Goal: Communication & Community: Participate in discussion

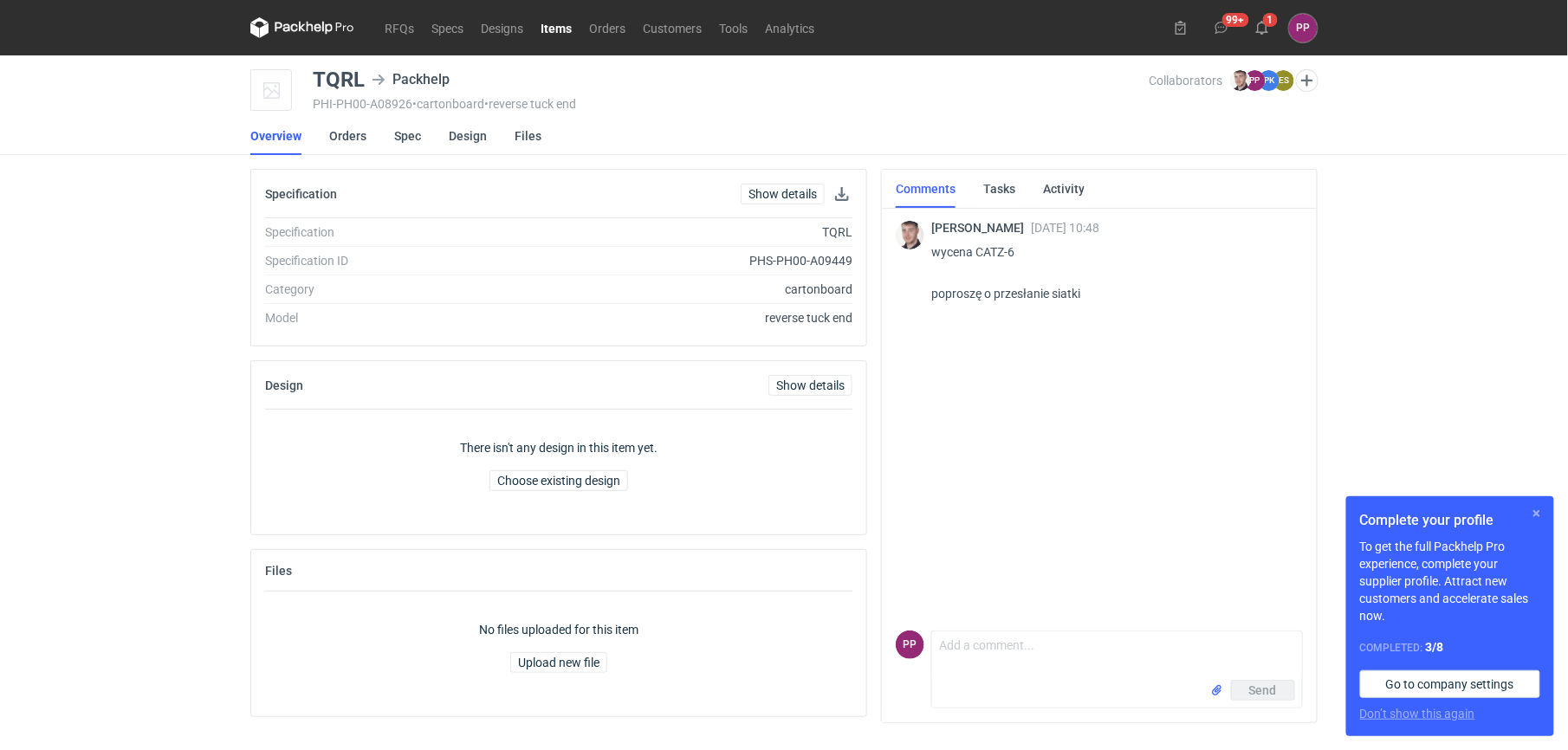
click at [1532, 513] on button "button" at bounding box center [1536, 513] width 21 height 21
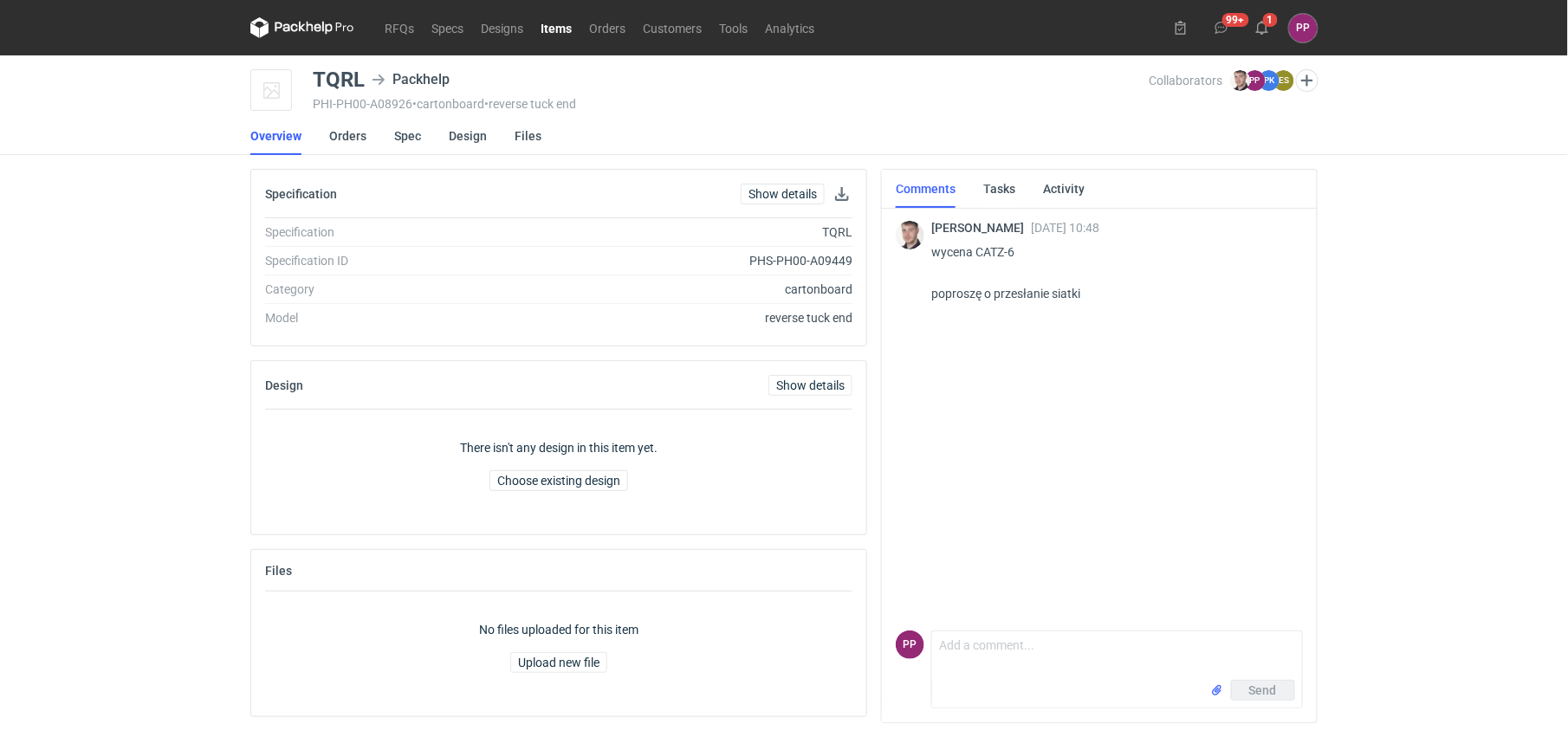
click at [999, 679] on div "Send" at bounding box center [1116, 693] width 370 height 28
click at [985, 642] on textarea "Comment message" at bounding box center [1116, 656] width 370 height 49
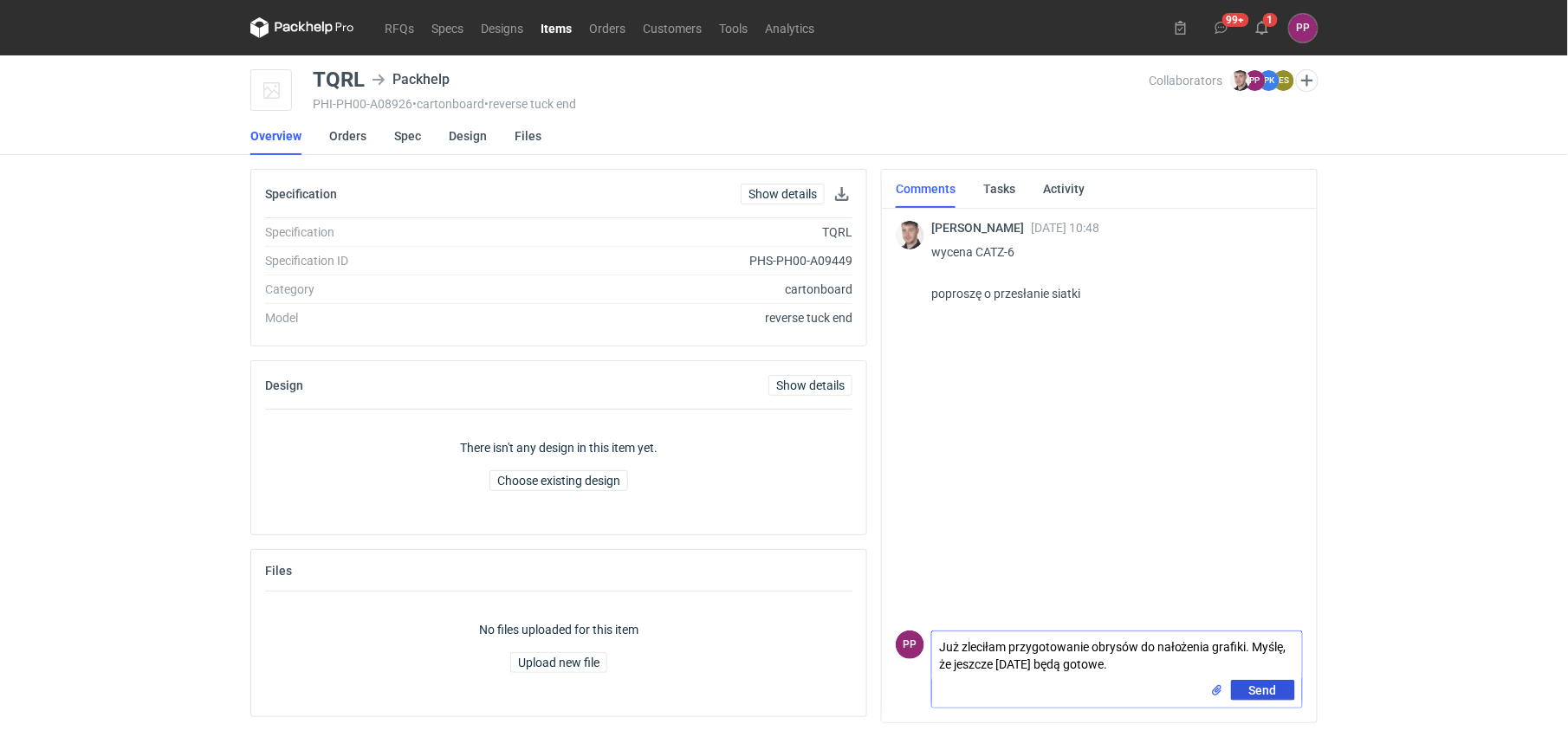
type textarea "Już zleciłam przygotowanie obrysów do nałożenia grafiki. Myślę, że jeszcze dzis…"
click at [1249, 693] on span "Send" at bounding box center [1263, 689] width 28 height 12
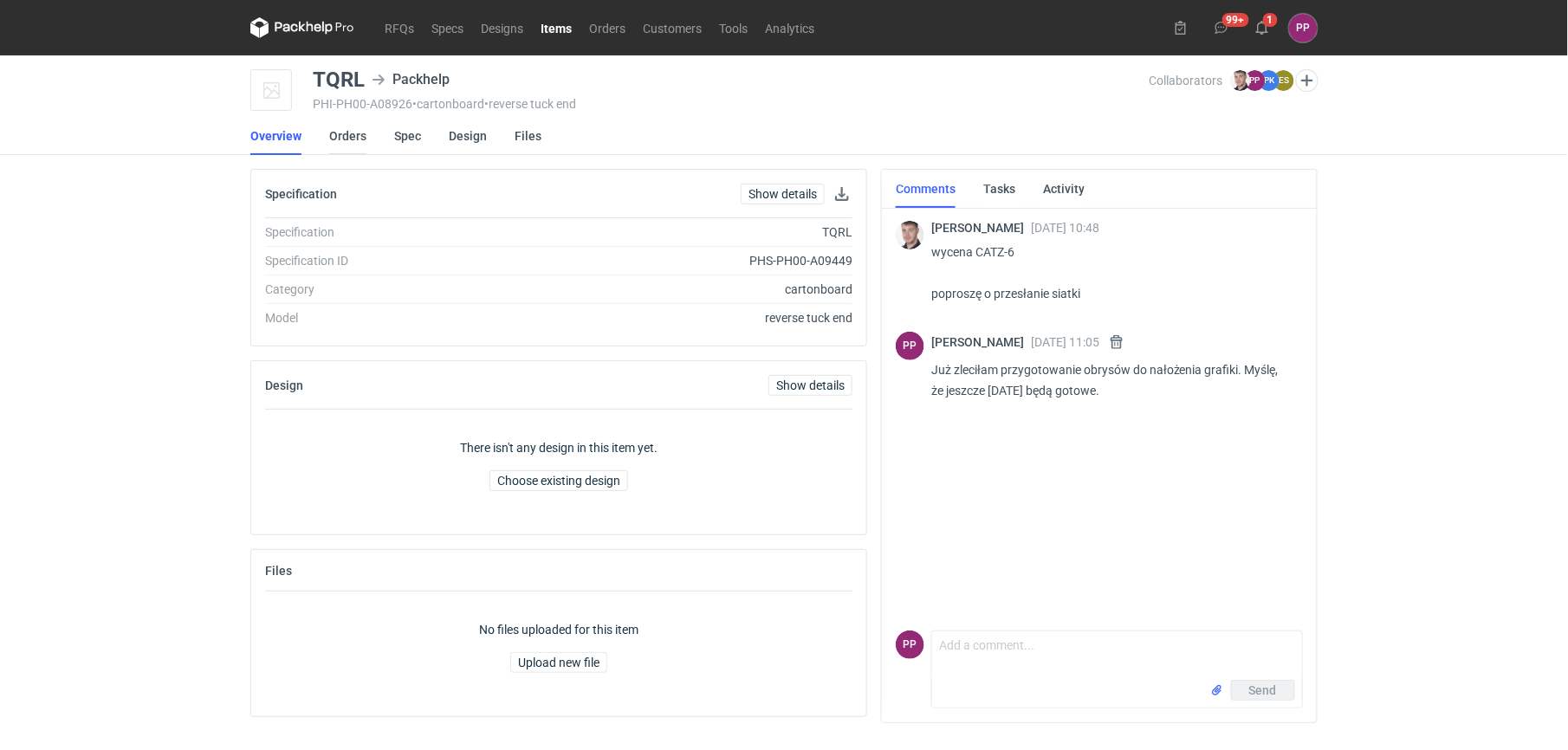
click at [354, 138] on link "Orders" at bounding box center [348, 137] width 38 height 39
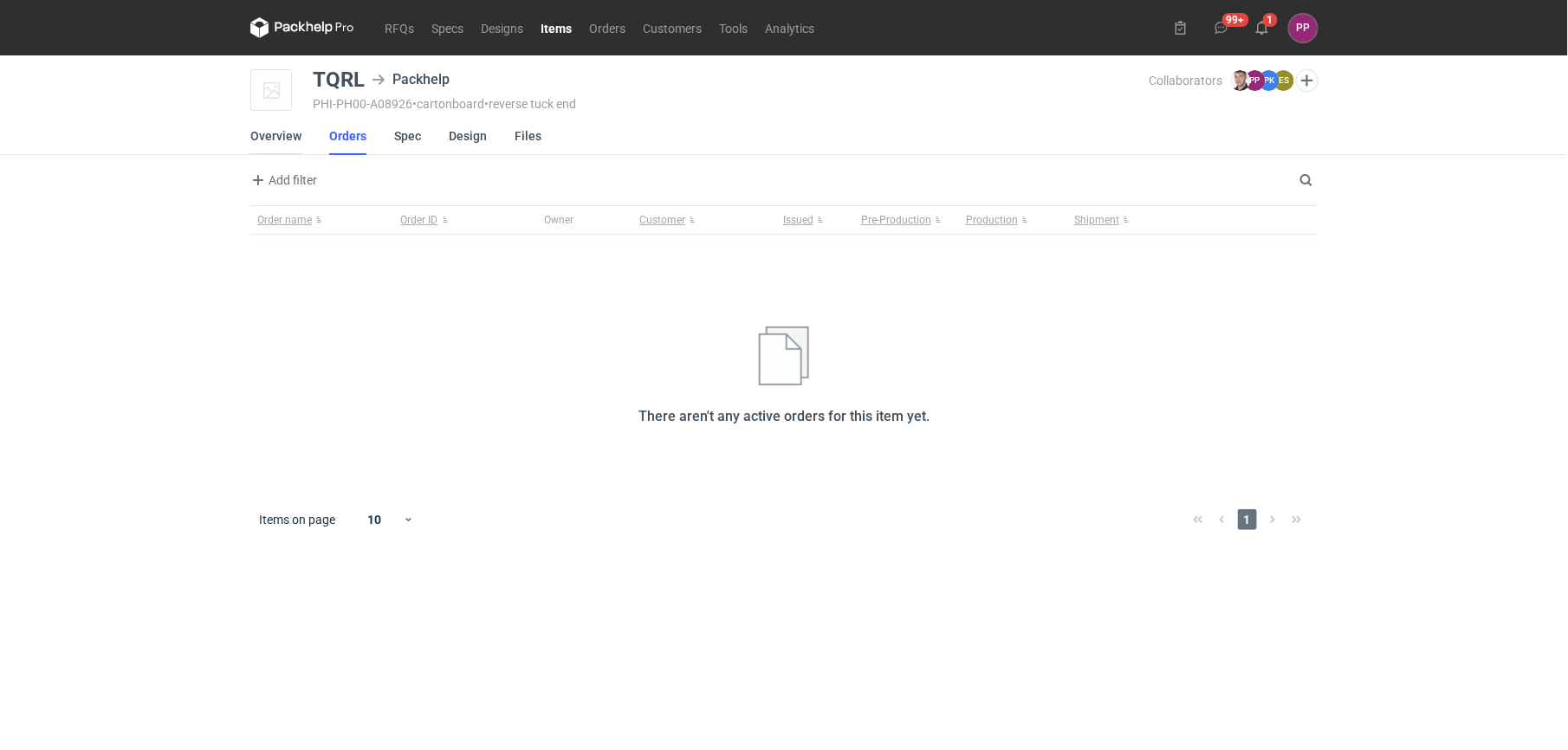
click at [282, 136] on link "Overview" at bounding box center [276, 137] width 51 height 39
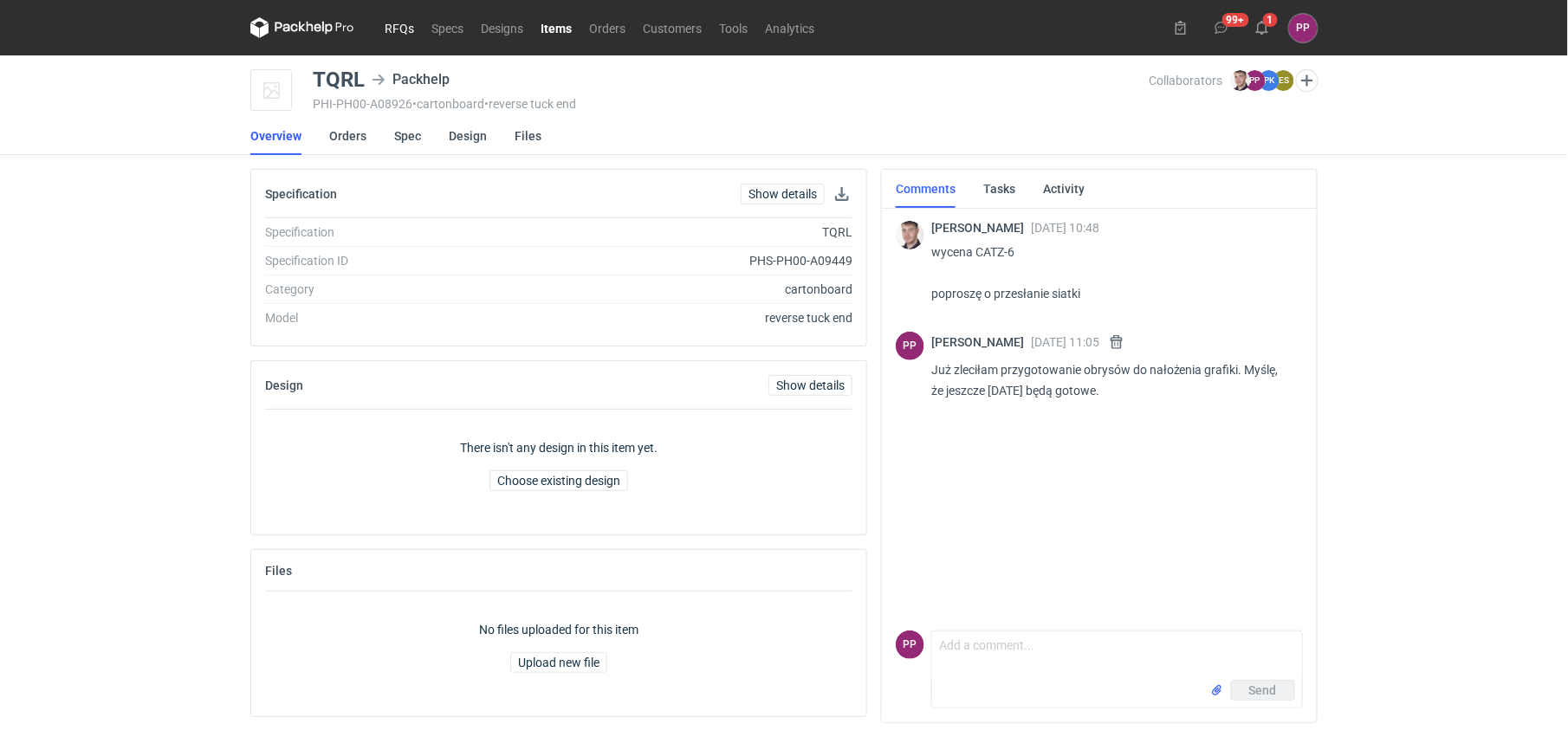
click at [385, 21] on link "RFQs" at bounding box center [399, 28] width 47 height 21
